Goal: Task Accomplishment & Management: Manage account settings

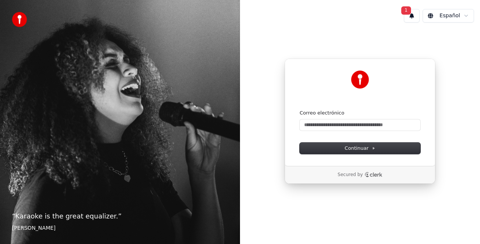
click at [410, 12] on span "1" at bounding box center [406, 10] width 10 height 8
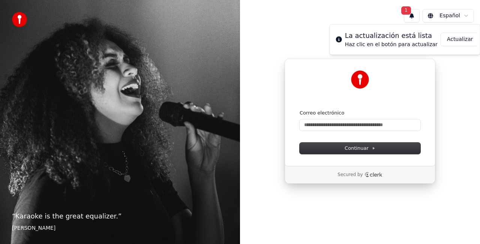
click at [445, 42] on button "Actualizar" at bounding box center [460, 40] width 39 height 14
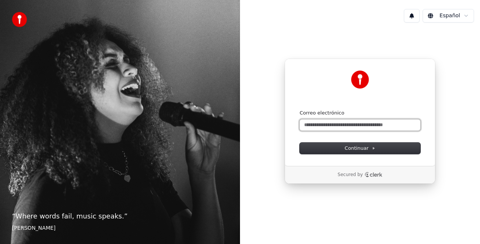
click at [353, 125] on input "Correo electrónico" at bounding box center [360, 124] width 121 height 11
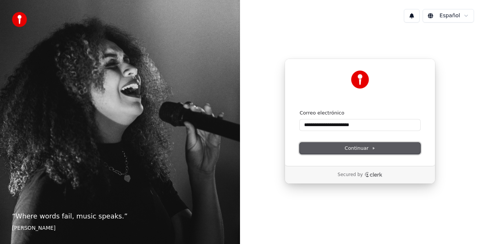
click at [365, 146] on span "Continuar" at bounding box center [360, 148] width 31 height 7
type input "**********"
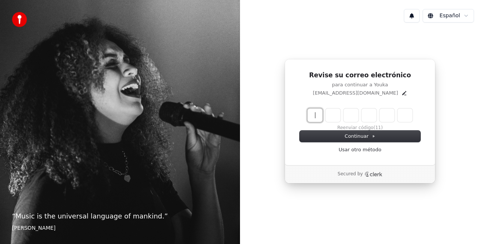
click at [317, 118] on input "Enter verification code" at bounding box center [368, 115] width 120 height 14
type input "******"
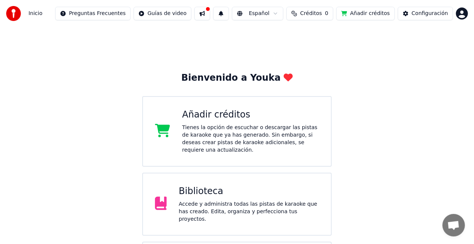
click at [210, 12] on button at bounding box center [202, 14] width 16 height 14
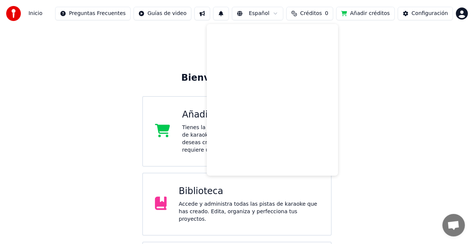
click at [194, 38] on div "Bienvenido a Youka Añadir créditos Tienes la opción de escuchar o descargar las…" at bounding box center [237, 169] width 474 height 285
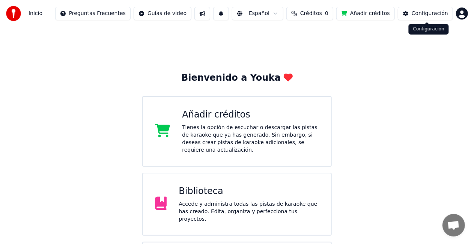
click at [438, 17] on div "Configuración" at bounding box center [429, 14] width 36 height 8
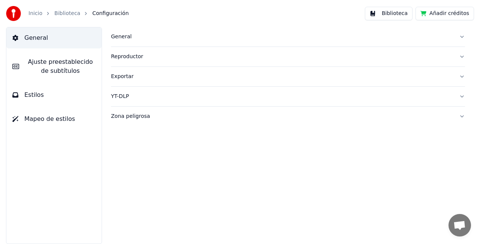
click at [46, 38] on button "General" at bounding box center [53, 37] width 95 height 21
click at [39, 14] on link "Inicio" at bounding box center [36, 14] width 14 height 8
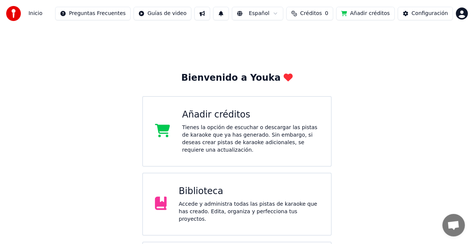
click at [229, 14] on button at bounding box center [221, 14] width 16 height 14
click at [226, 28] on div "No hay nuevas notificaciones" at bounding box center [233, 29] width 144 height 9
click at [225, 33] on div "No hay nuevas notificaciones" at bounding box center [233, 29] width 144 height 9
click at [229, 18] on button at bounding box center [221, 14] width 16 height 14
click at [233, 123] on div "Añadir créditos Tienes la opción de escuchar o descargar las pistas de karaoke …" at bounding box center [250, 131] width 137 height 45
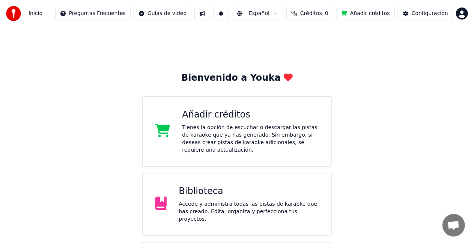
click at [461, 14] on html "Inicio Preguntas Frecuentes Guías de video Español Créditos 0 Añadir créditos C…" at bounding box center [237, 156] width 474 height 312
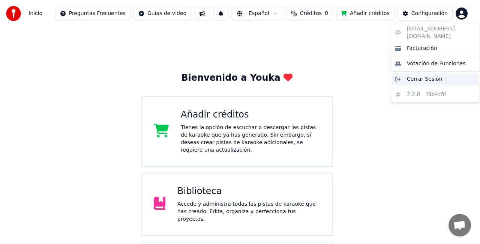
click at [419, 75] on span "Cerrar Sesión" at bounding box center [425, 79] width 36 height 8
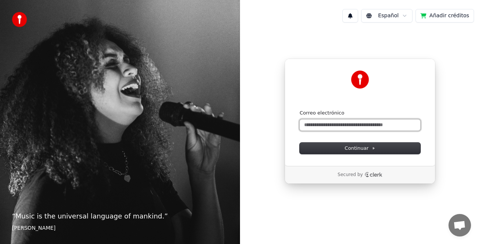
click at [351, 120] on input "Correo electrónico" at bounding box center [360, 124] width 121 height 11
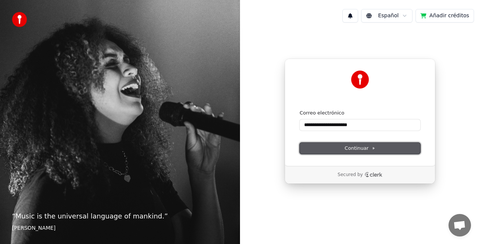
click at [358, 148] on span "Continuar" at bounding box center [360, 148] width 31 height 7
type input "**********"
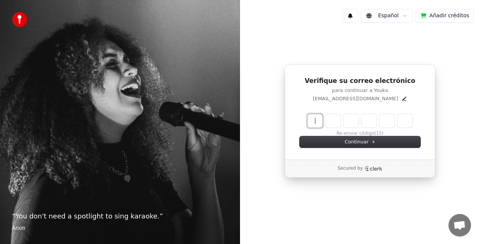
click at [314, 122] on input "Enter verification code" at bounding box center [368, 121] width 120 height 14
type input "******"
